Goal: Check status: Check status

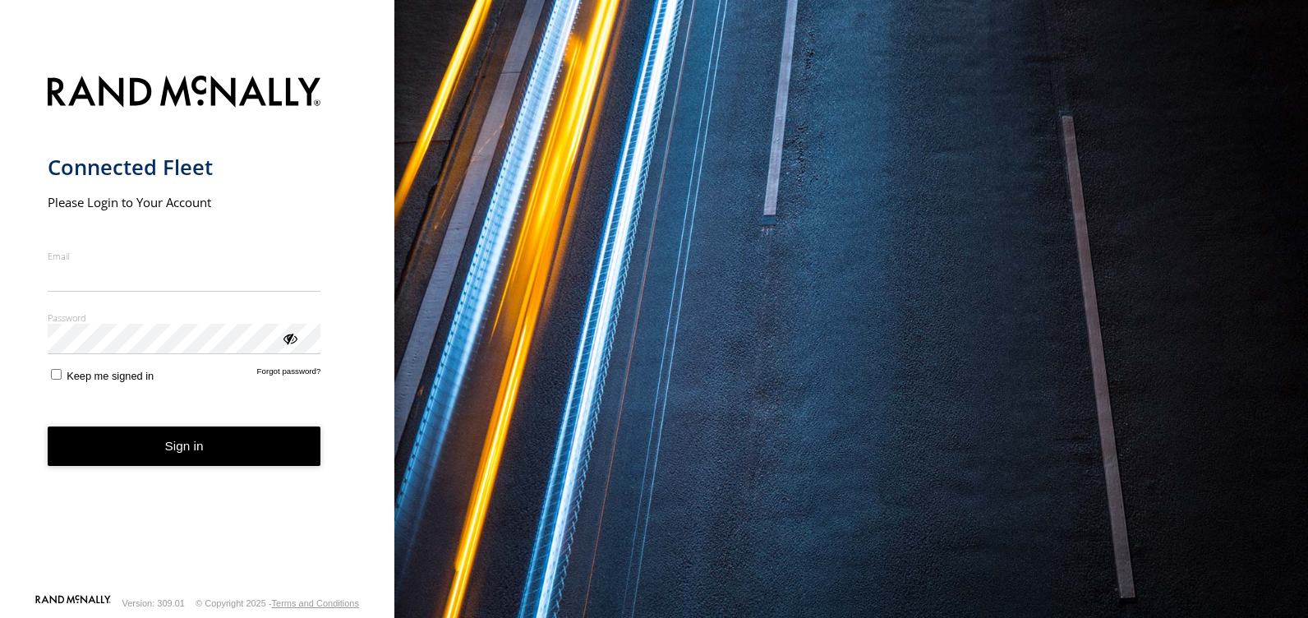
type input "**********"
click at [284, 357] on form "**********" at bounding box center [198, 329] width 300 height 527
click at [297, 341] on div "ViewPassword" at bounding box center [289, 337] width 16 height 16
click at [191, 442] on button "Sign in" at bounding box center [185, 446] width 274 height 40
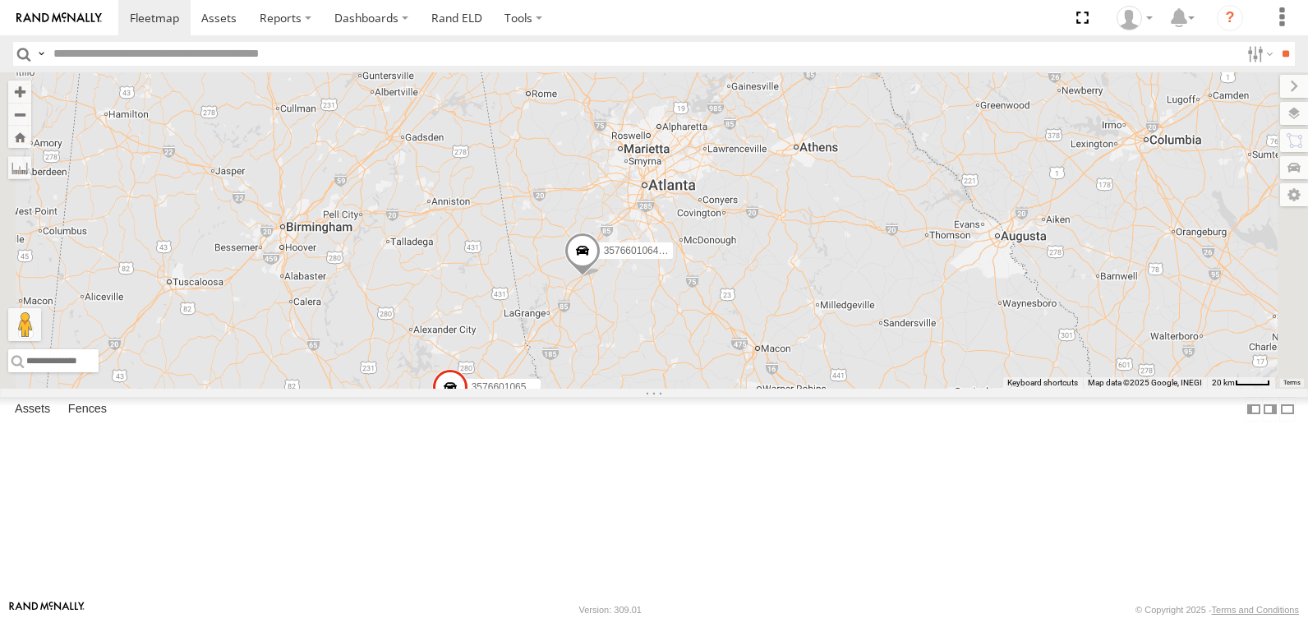
click at [0, 0] on div "All Assets" at bounding box center [0, 0] width 0 height 0
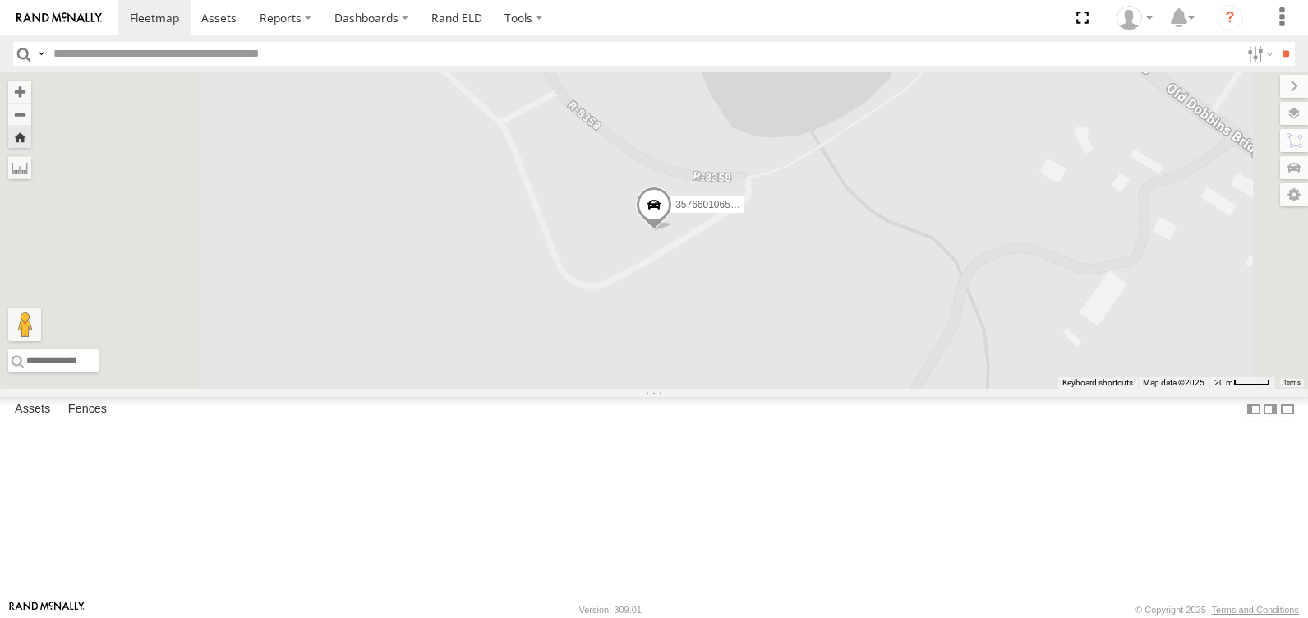
click at [0, 0] on div "All Assets" at bounding box center [0, 0] width 0 height 0
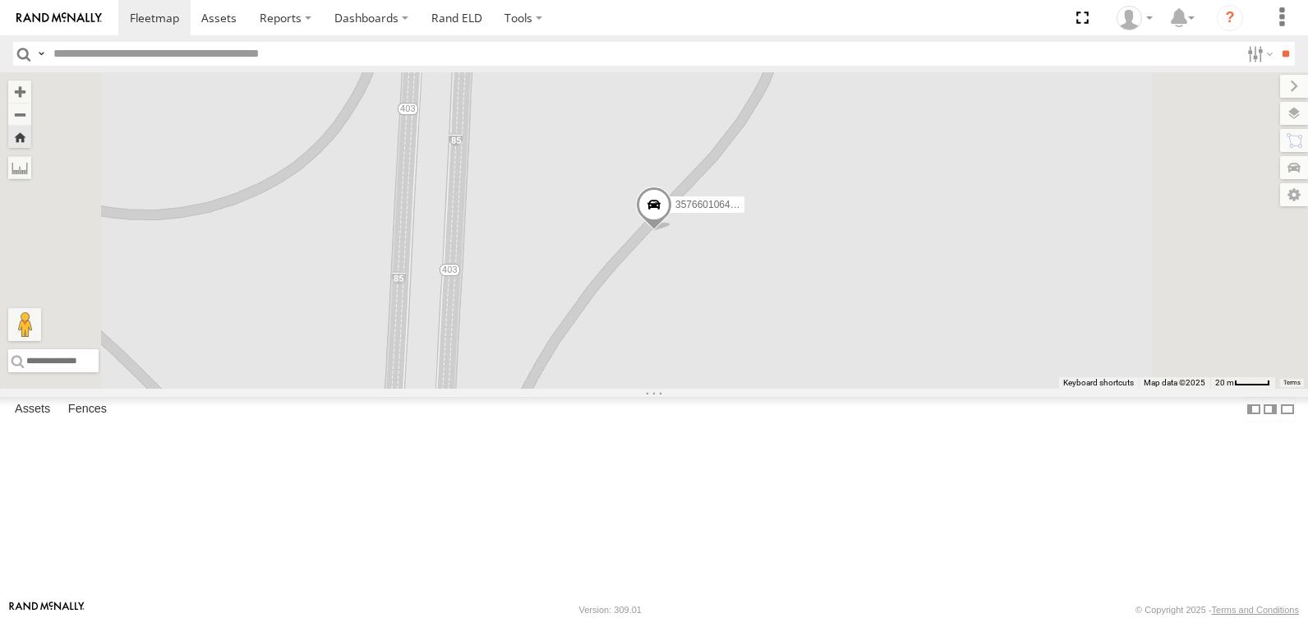
click at [0, 0] on div "357660106500887" at bounding box center [0, 0] width 0 height 0
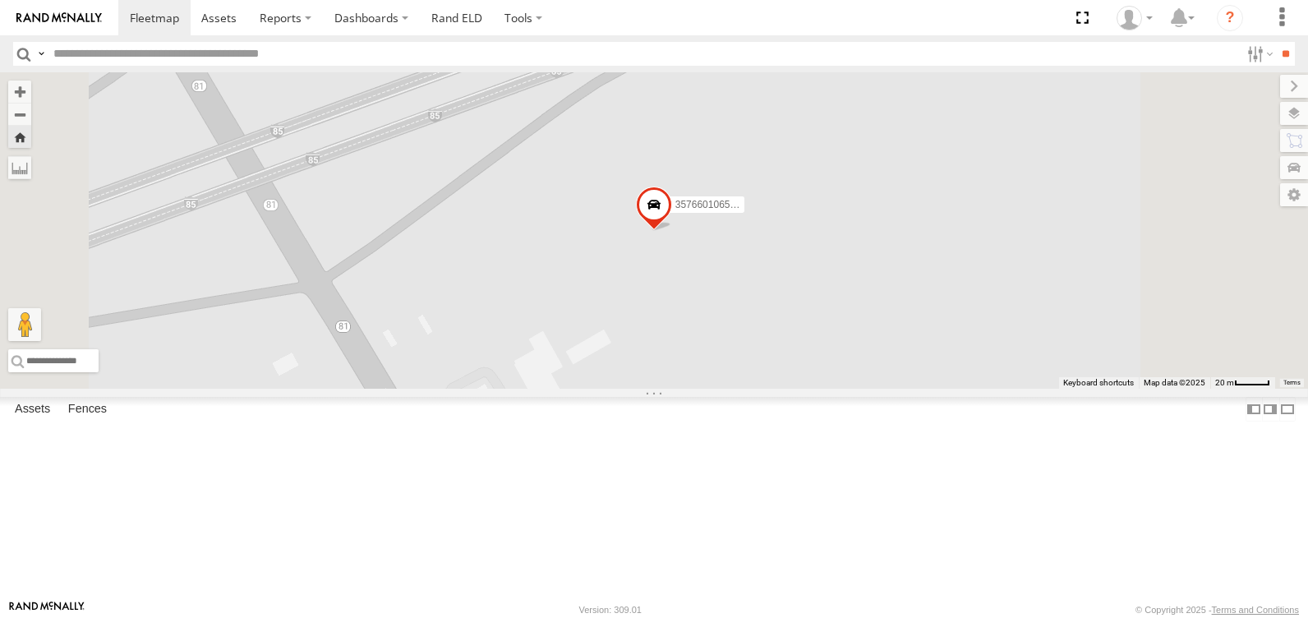
click at [0, 0] on div at bounding box center [0, 0] width 0 height 0
click at [672, 231] on span at bounding box center [654, 208] width 36 height 44
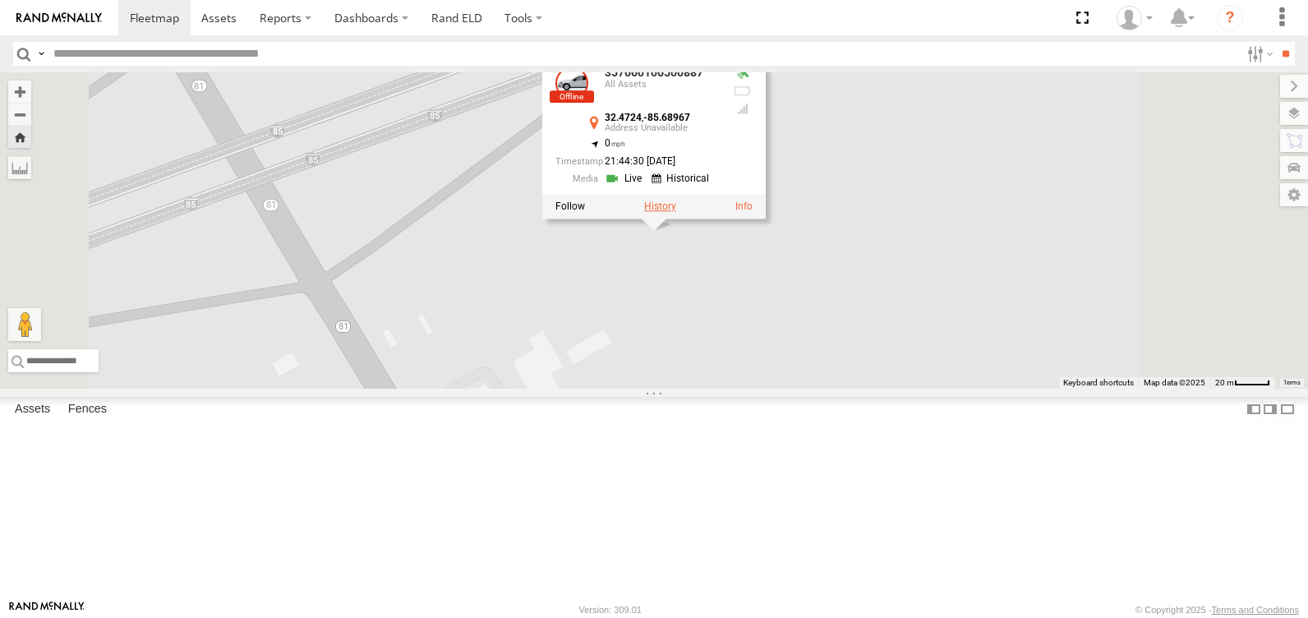
click at [676, 212] on label at bounding box center [660, 205] width 32 height 11
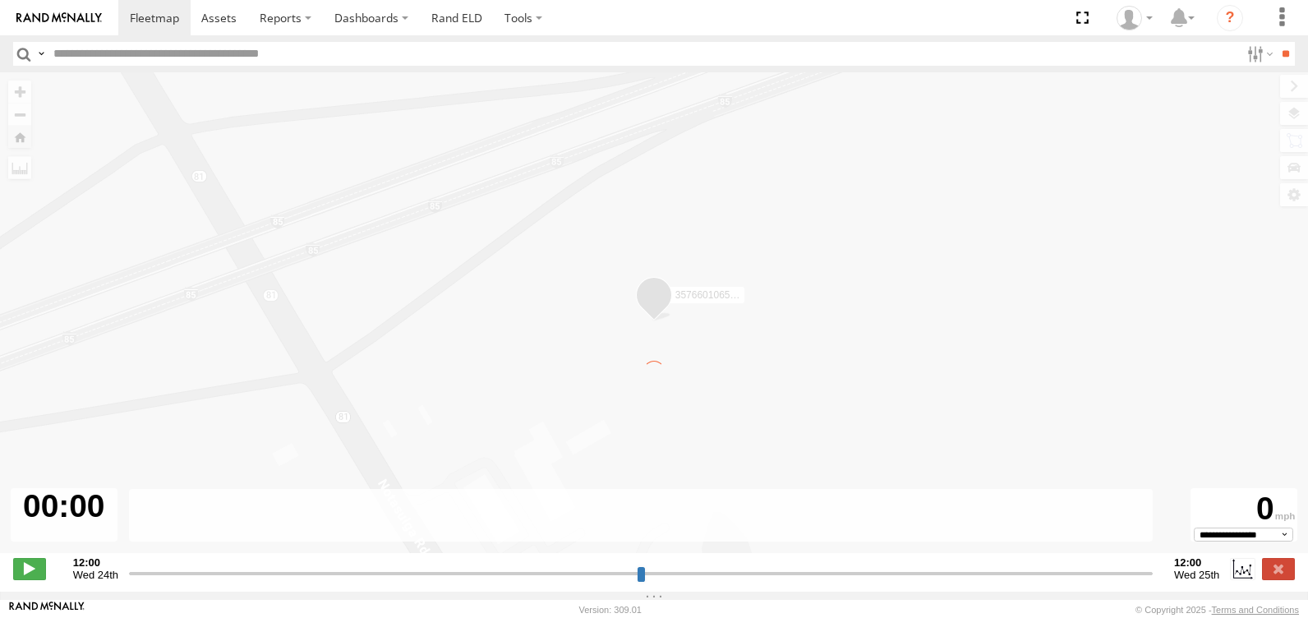
type input "**********"
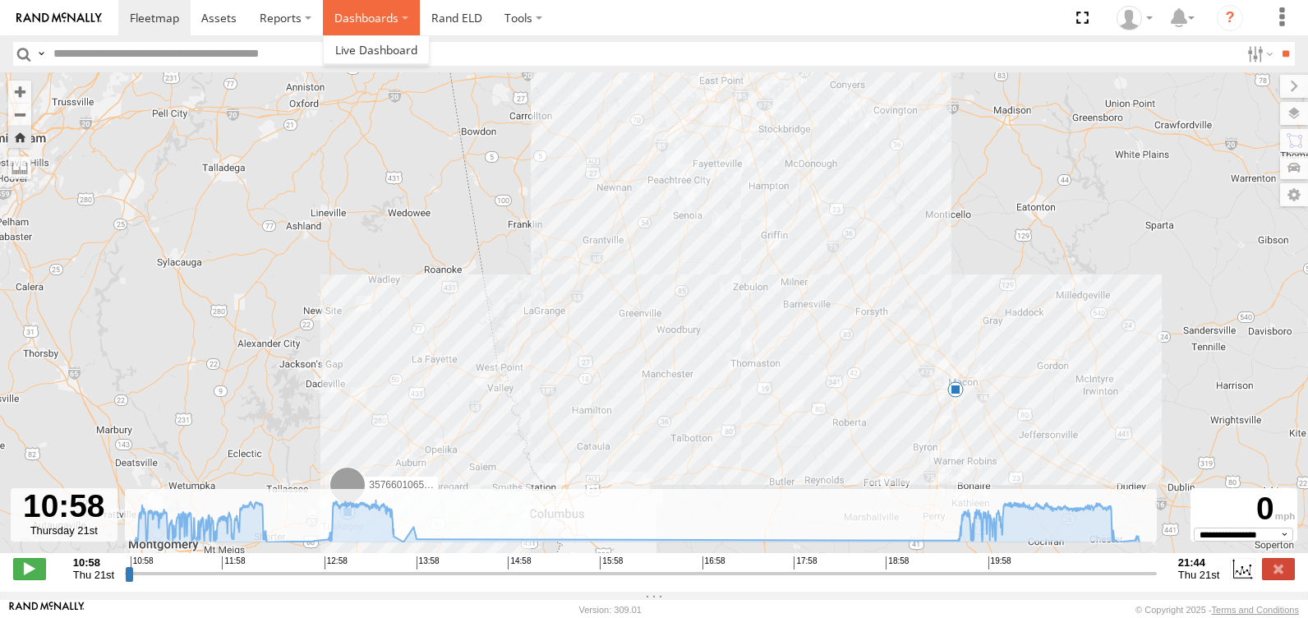
click at [370, 16] on label "Dashboards" at bounding box center [371, 17] width 97 height 35
click at [352, 50] on span at bounding box center [376, 50] width 82 height 16
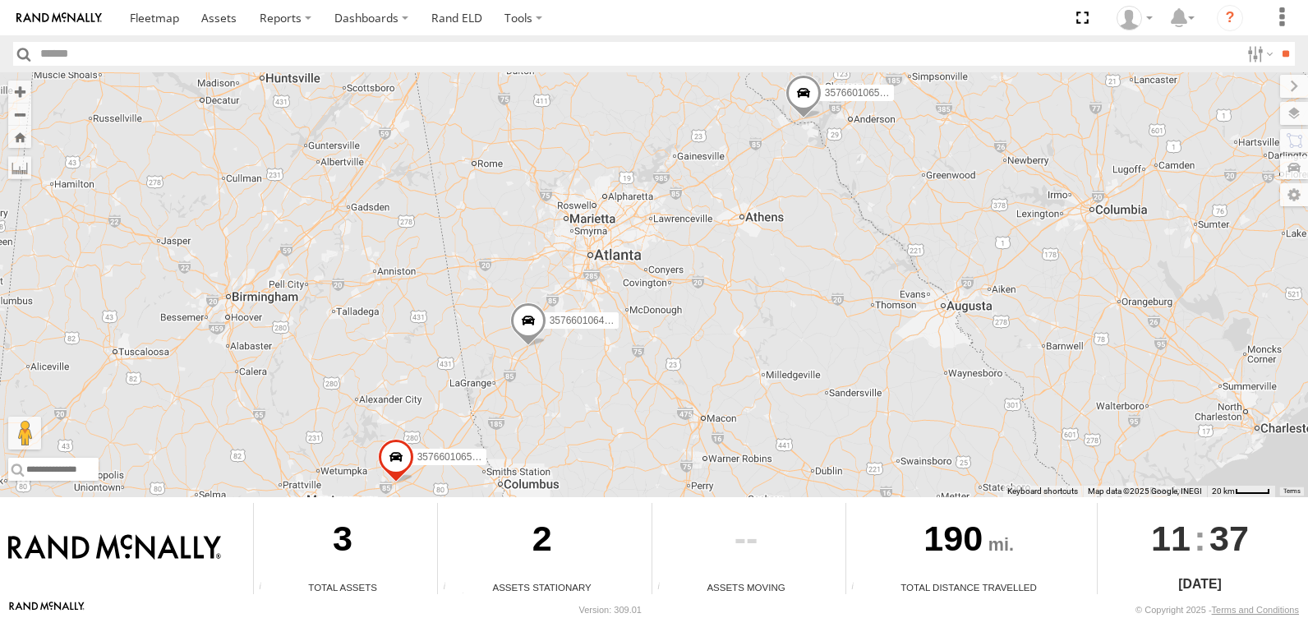
drag, startPoint x: 712, startPoint y: 287, endPoint x: 724, endPoint y: 270, distance: 20.1
click at [724, 270] on div "357660106501018 357660106495187 357660106500887" at bounding box center [654, 284] width 1308 height 425
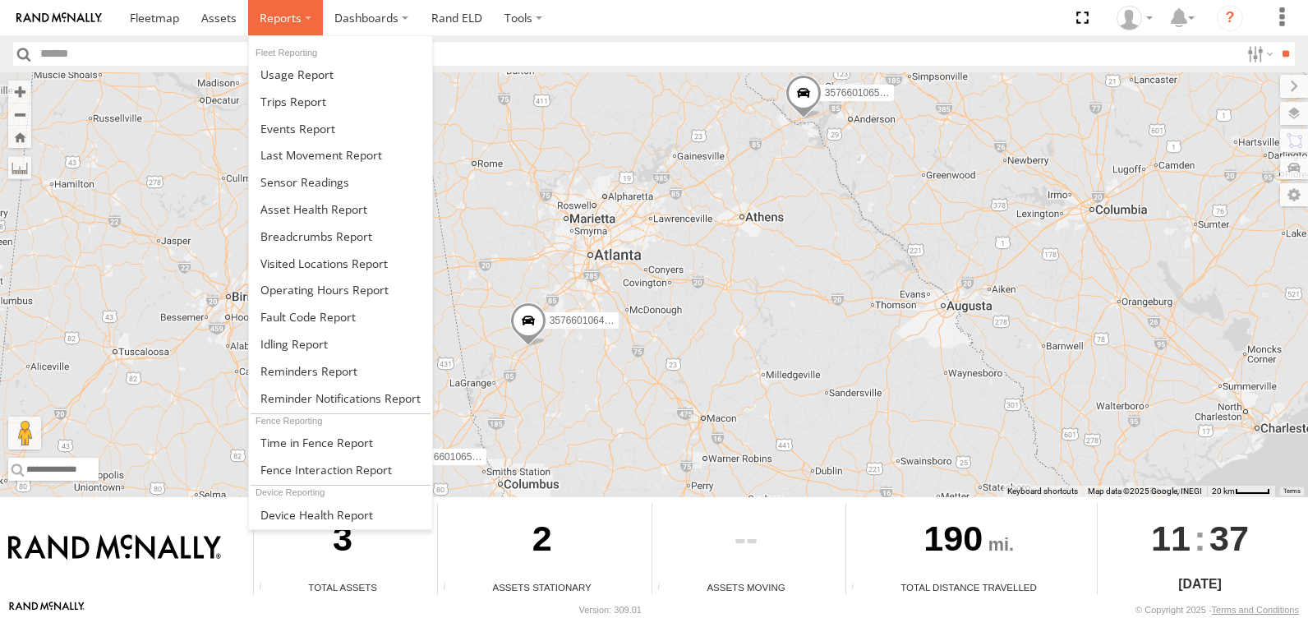
click at [306, 24] on label at bounding box center [285, 17] width 75 height 35
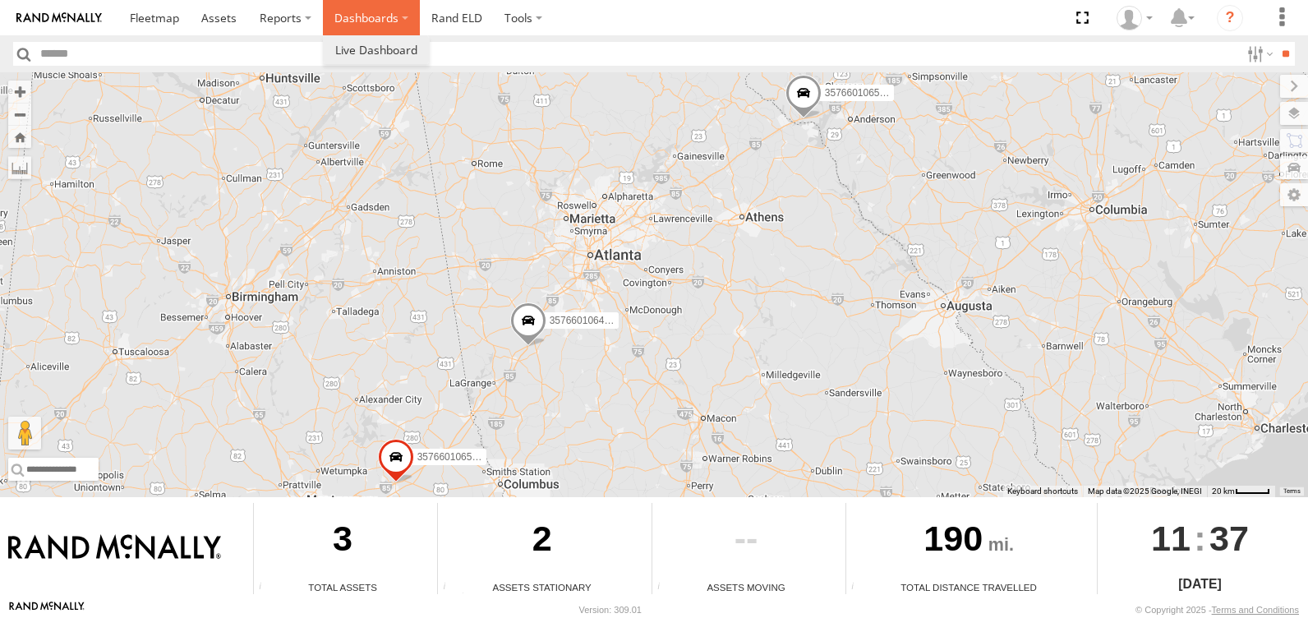
click at [391, 20] on label "Dashboards" at bounding box center [371, 17] width 97 height 35
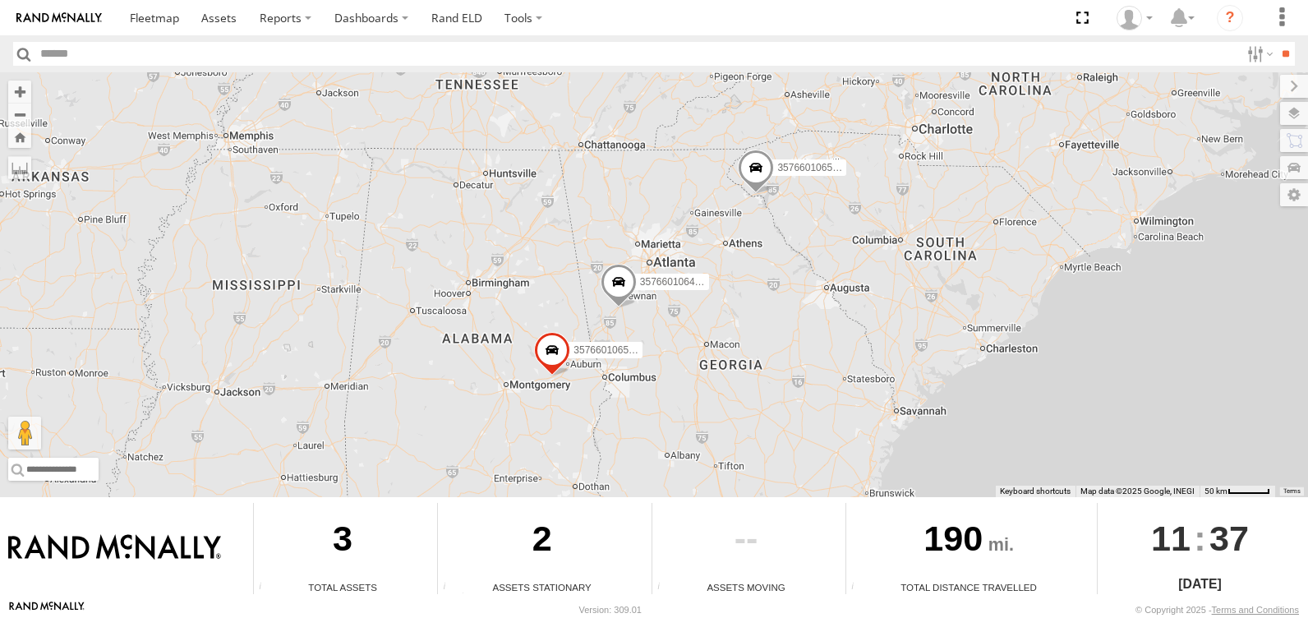
click at [82, 16] on img at bounding box center [58, 17] width 85 height 11
